Goal: Book appointment/travel/reservation

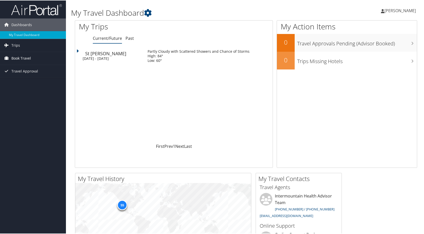
click at [21, 59] on span "Book Travel" at bounding box center [21, 58] width 20 height 13
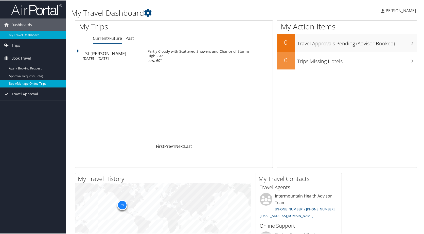
click at [26, 84] on link "Book/Manage Online Trips" at bounding box center [33, 83] width 66 height 8
